Goal: Book appointment/travel/reservation

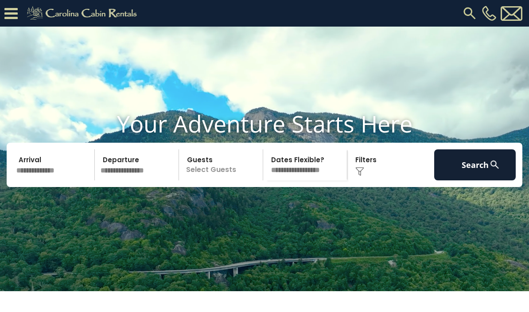
click at [25, 180] on input "text" at bounding box center [53, 164] width 81 height 31
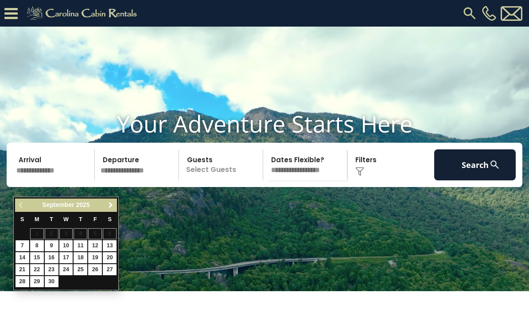
click at [111, 209] on link "Next" at bounding box center [110, 205] width 11 height 11
click at [87, 269] on link "23" at bounding box center [81, 269] width 14 height 11
type input "********"
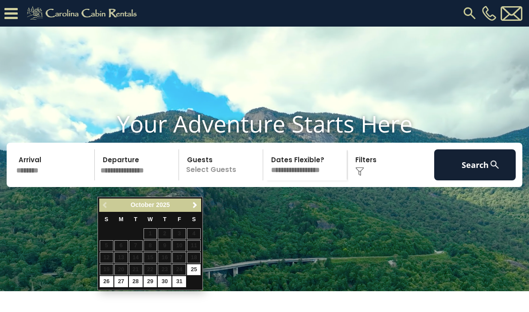
click at [124, 282] on link "27" at bounding box center [121, 281] width 14 height 11
type input "********"
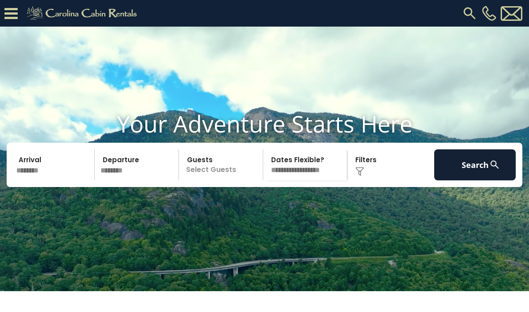
click at [231, 180] on p "Select Guests" at bounding box center [222, 164] width 81 height 31
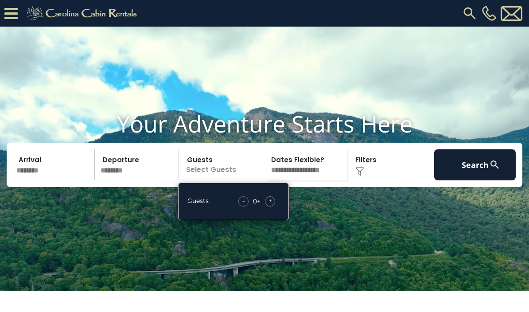
click at [273, 206] on div "+" at bounding box center [270, 201] width 10 height 10
click at [272, 206] on div "+" at bounding box center [270, 201] width 10 height 10
click at [274, 206] on div "+" at bounding box center [270, 201] width 10 height 10
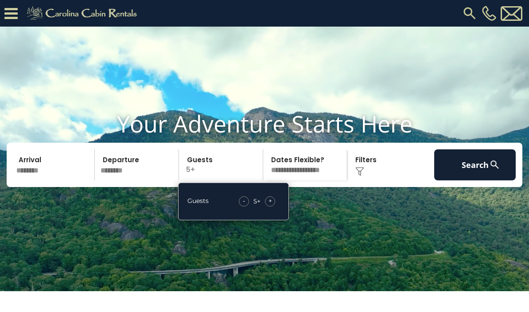
click at [279, 217] on div "Guests - 5 + +" at bounding box center [233, 201] width 111 height 38
click at [273, 206] on div "+" at bounding box center [270, 201] width 10 height 10
click at [317, 180] on select "**********" at bounding box center [306, 164] width 81 height 31
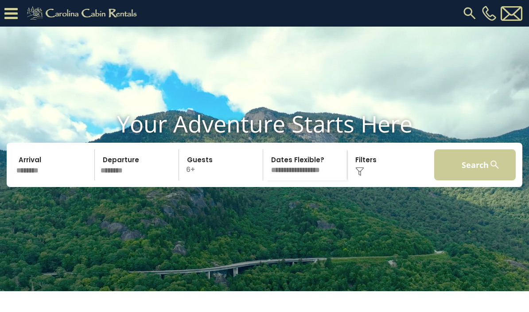
click at [463, 178] on button "Search" at bounding box center [474, 164] width 81 height 31
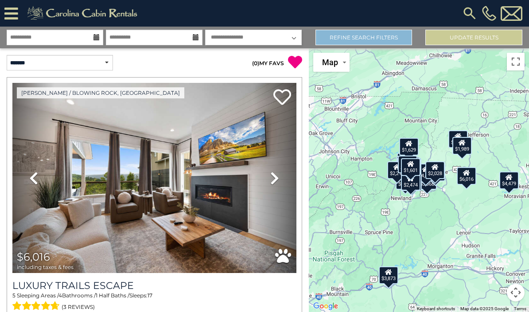
click at [402, 41] on link "Refine Search Filters" at bounding box center [363, 38] width 97 height 16
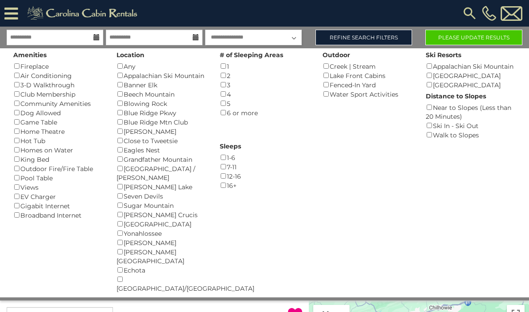
click at [487, 37] on button "Please Update Results" at bounding box center [473, 38] width 97 height 16
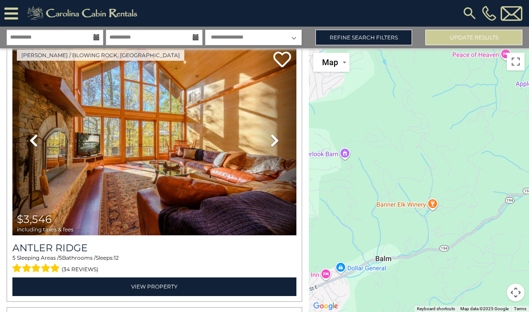
scroll to position [840, 0]
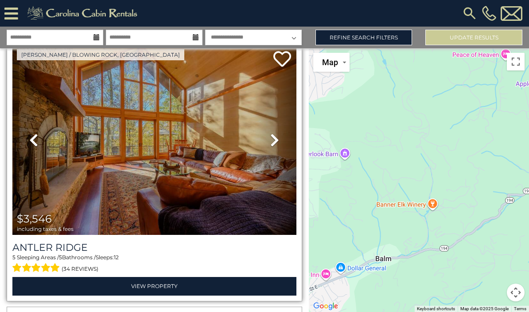
click at [274, 145] on icon at bounding box center [274, 140] width 9 height 14
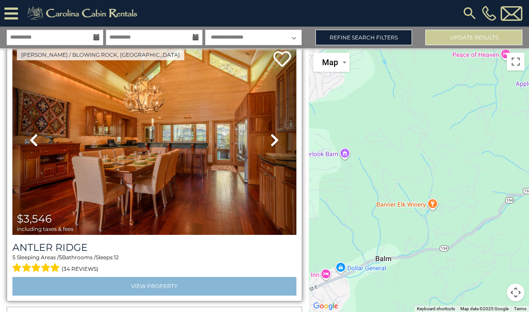
click at [184, 289] on link "View Property" at bounding box center [154, 286] width 284 height 18
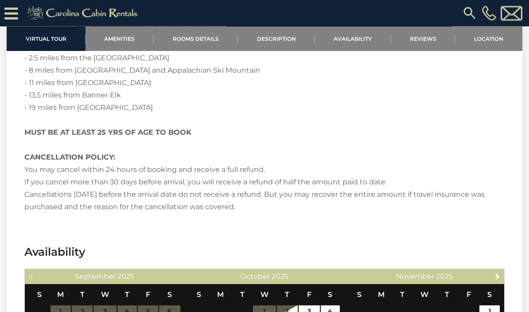
scroll to position [1580, 0]
